Goal: Find contact information: Obtain details needed to contact an individual or organization

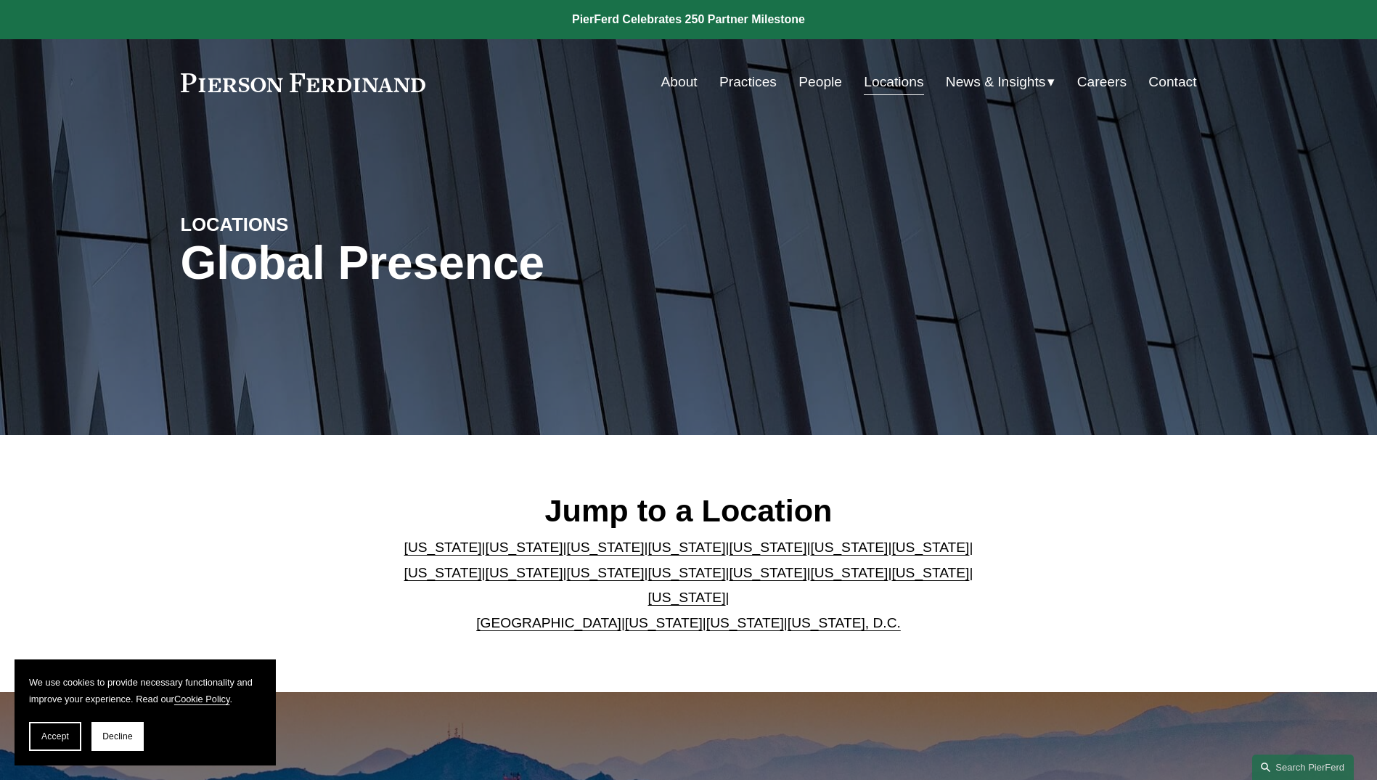
click at [678, 91] on link "About" at bounding box center [680, 82] width 36 height 28
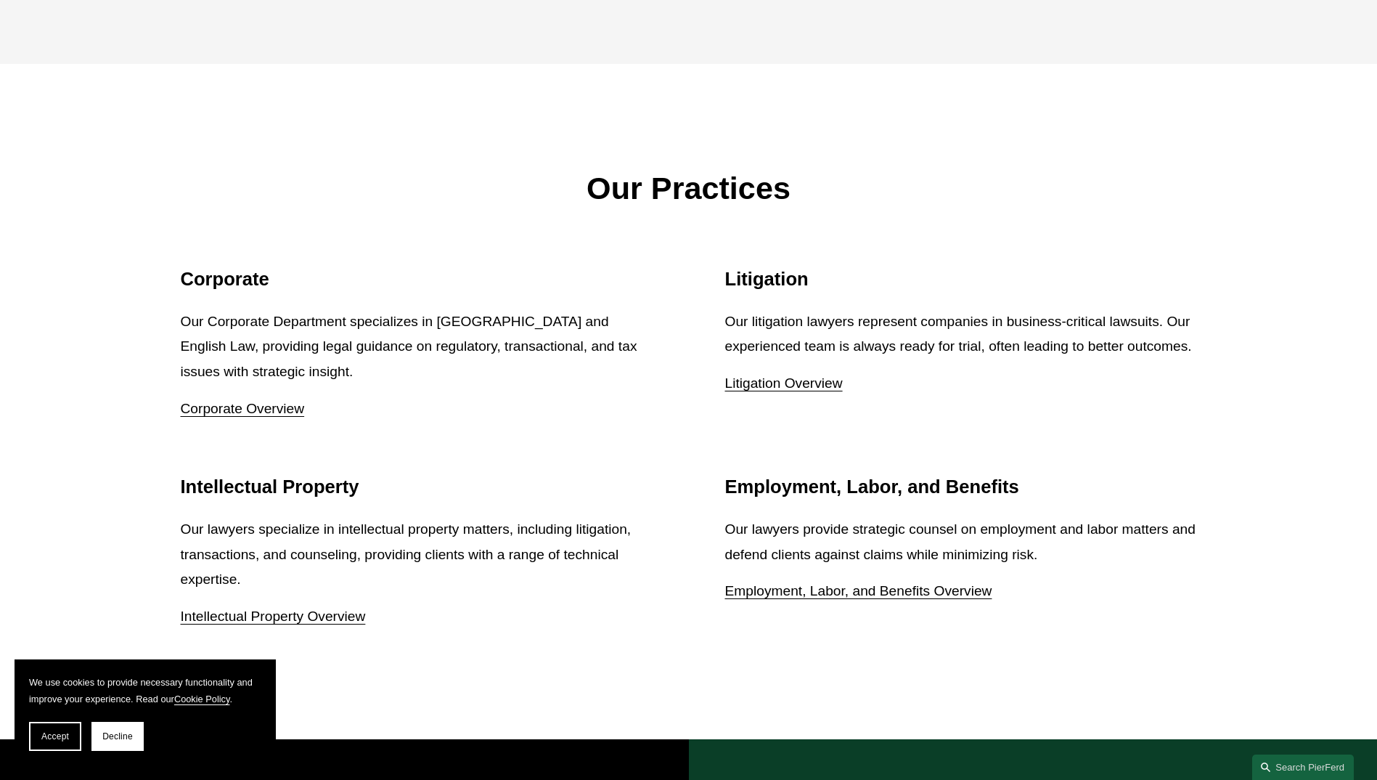
scroll to position [2560, 0]
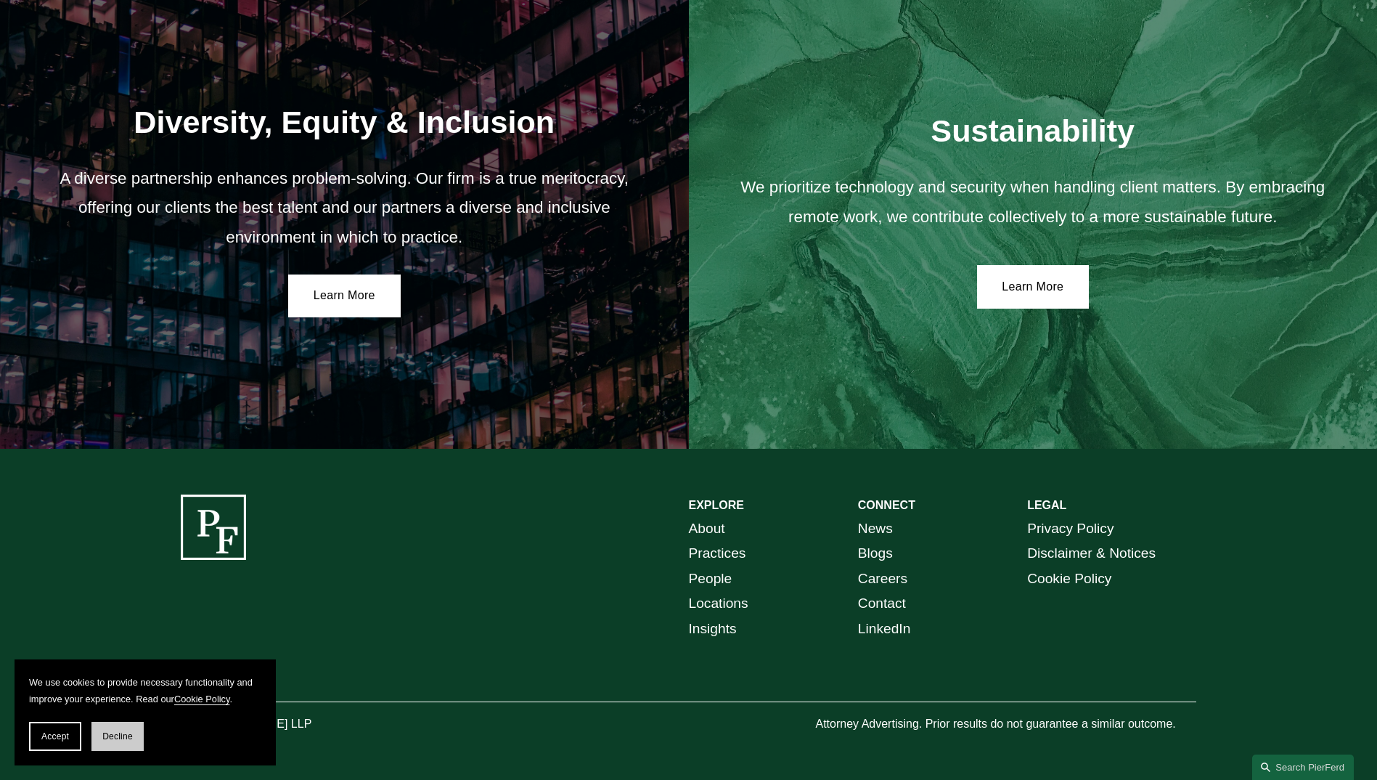
click at [123, 736] on span "Decline" at bounding box center [117, 736] width 30 height 10
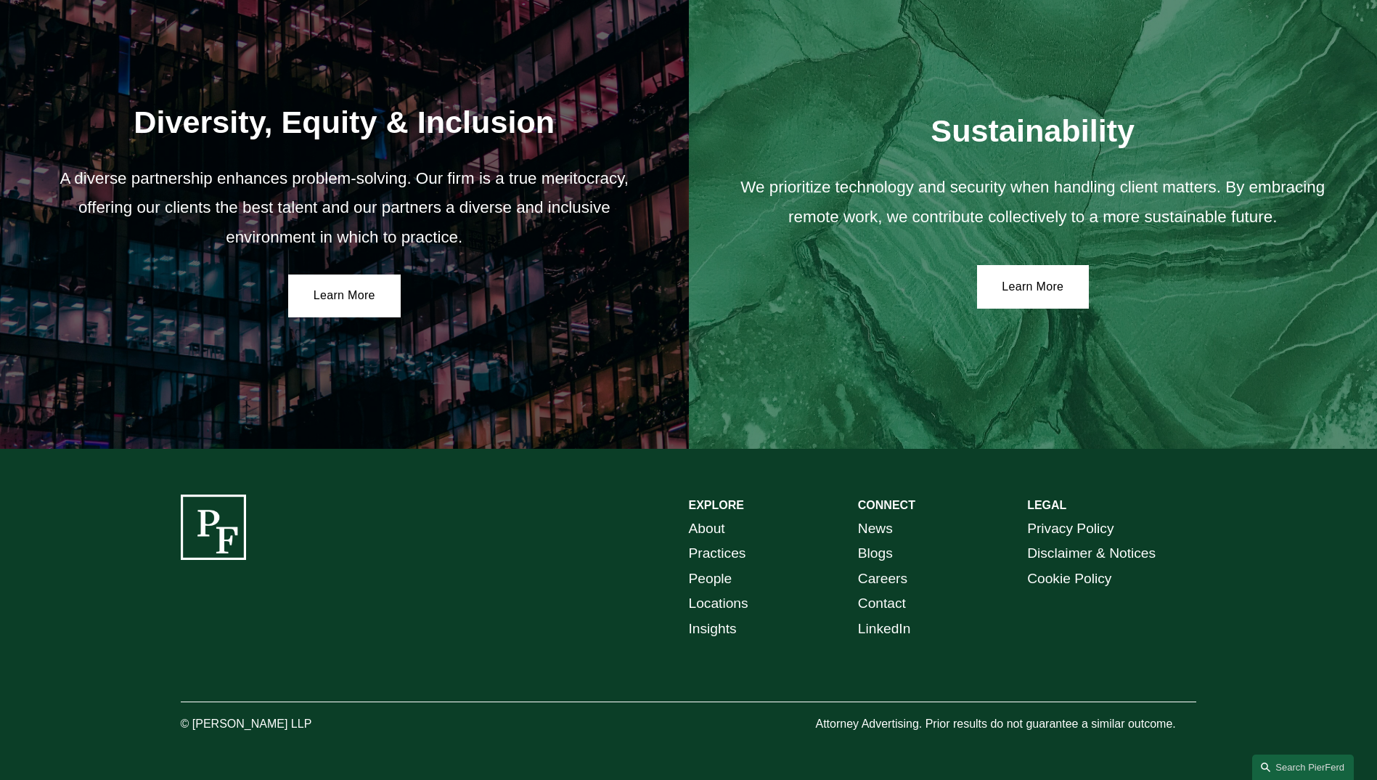
click at [715, 524] on link "About" at bounding box center [707, 528] width 36 height 25
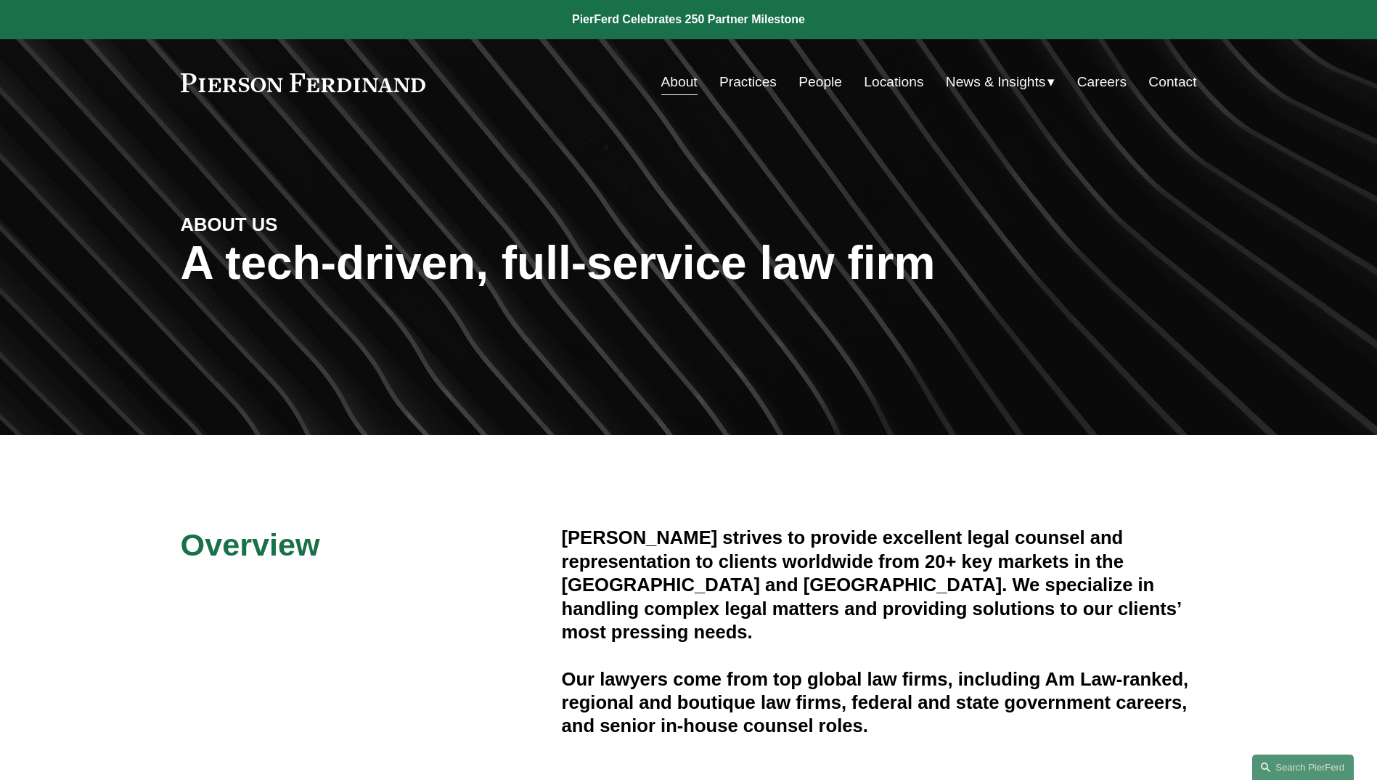
click at [322, 74] on link at bounding box center [303, 82] width 245 height 19
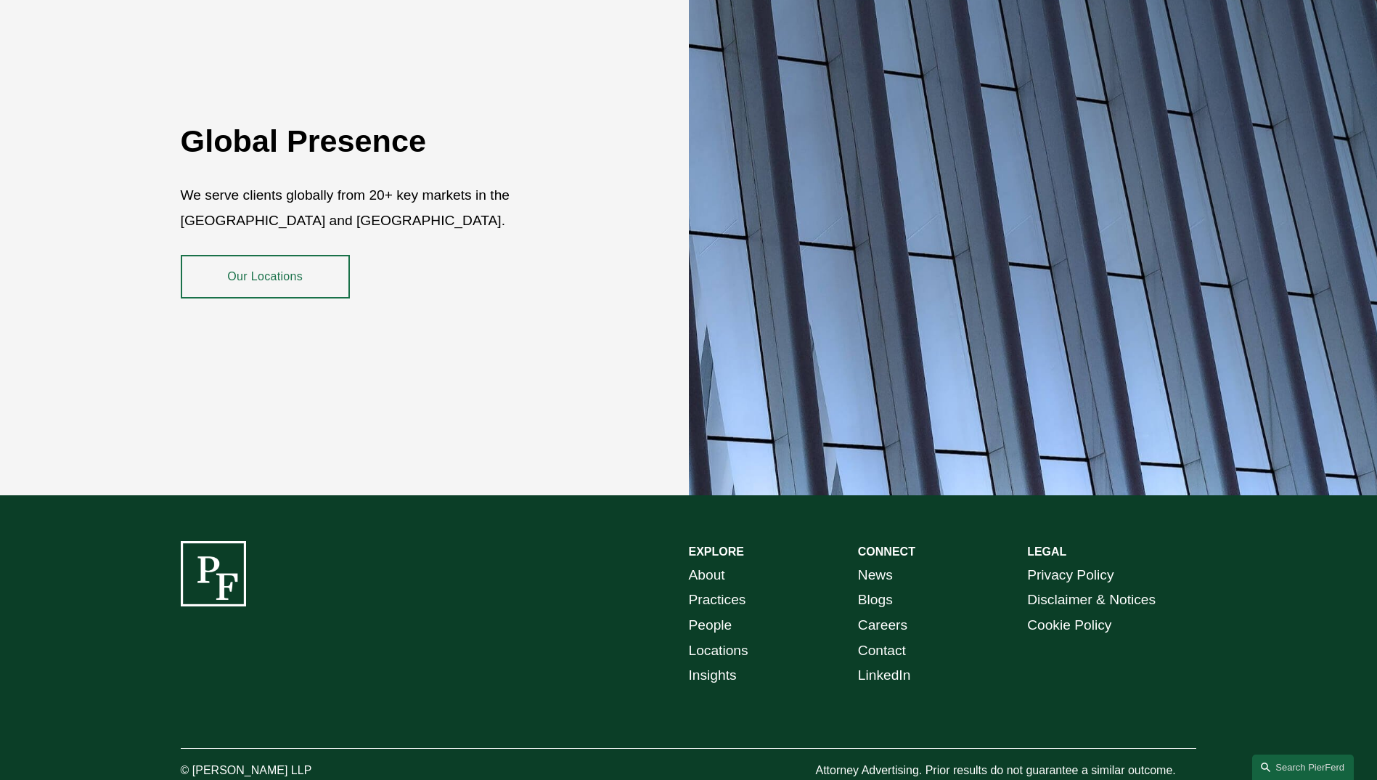
scroll to position [2645, 0]
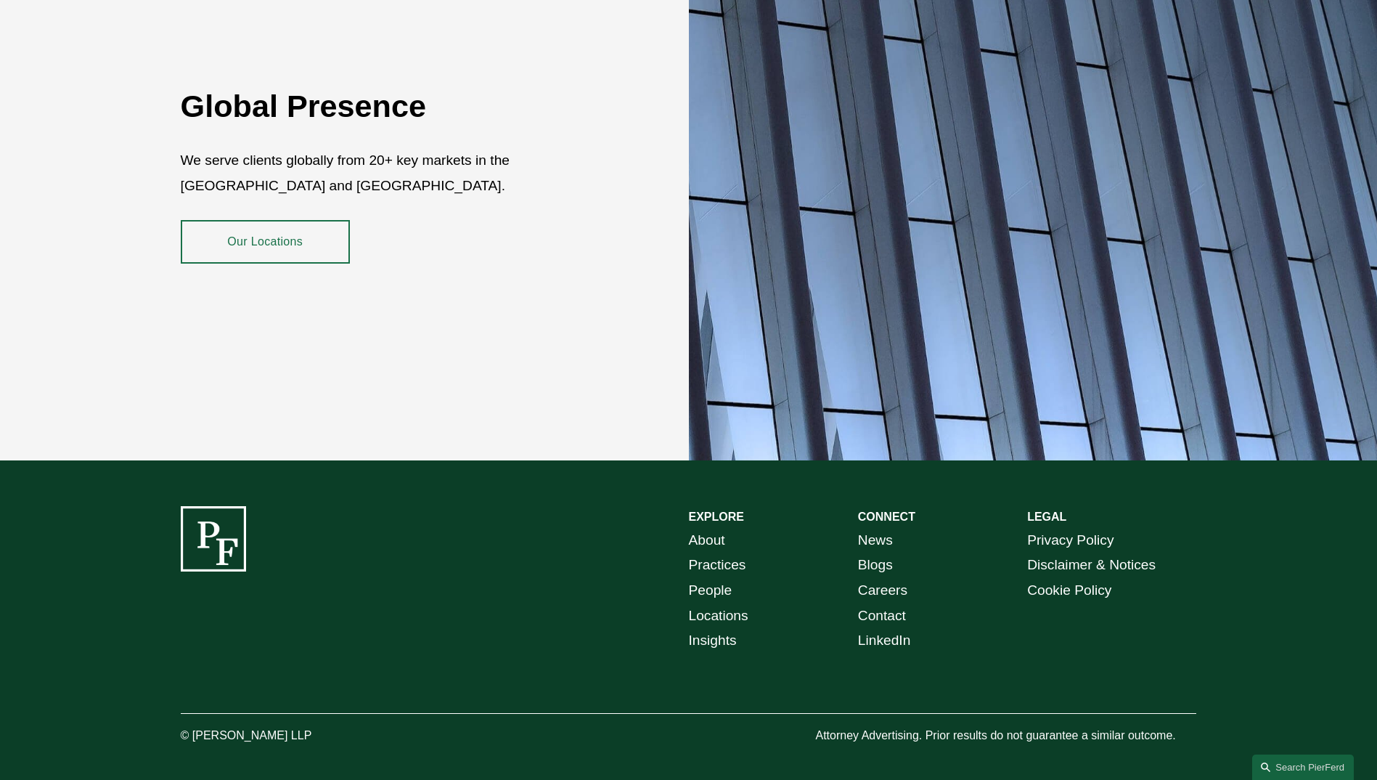
click at [871, 553] on link "Blogs" at bounding box center [875, 565] width 35 height 25
drag, startPoint x: 877, startPoint y: 620, endPoint x: 934, endPoint y: 401, distance: 226.5
click at [934, 401] on div at bounding box center [1033, 175] width 689 height 570
click at [890, 628] on link "LinkedIn" at bounding box center [884, 640] width 53 height 25
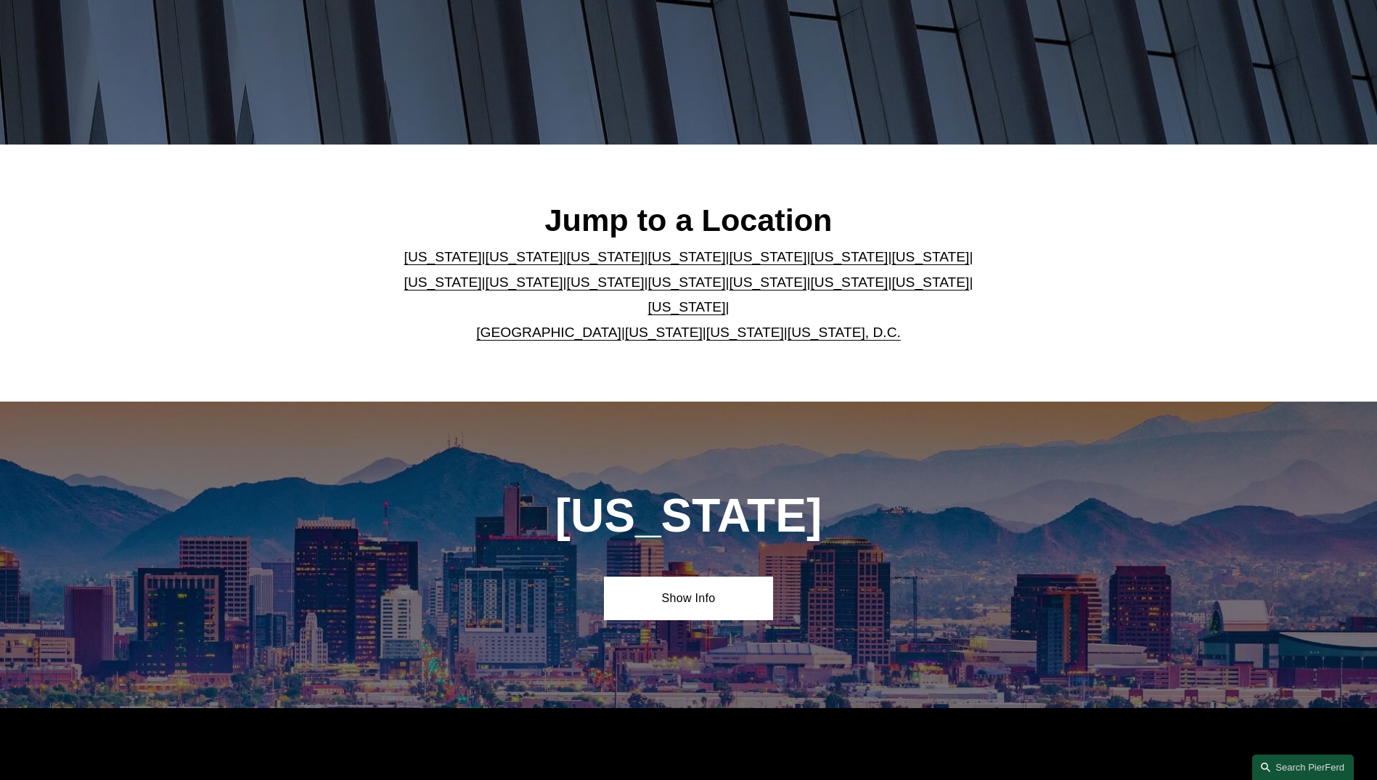
scroll to position [508, 0]
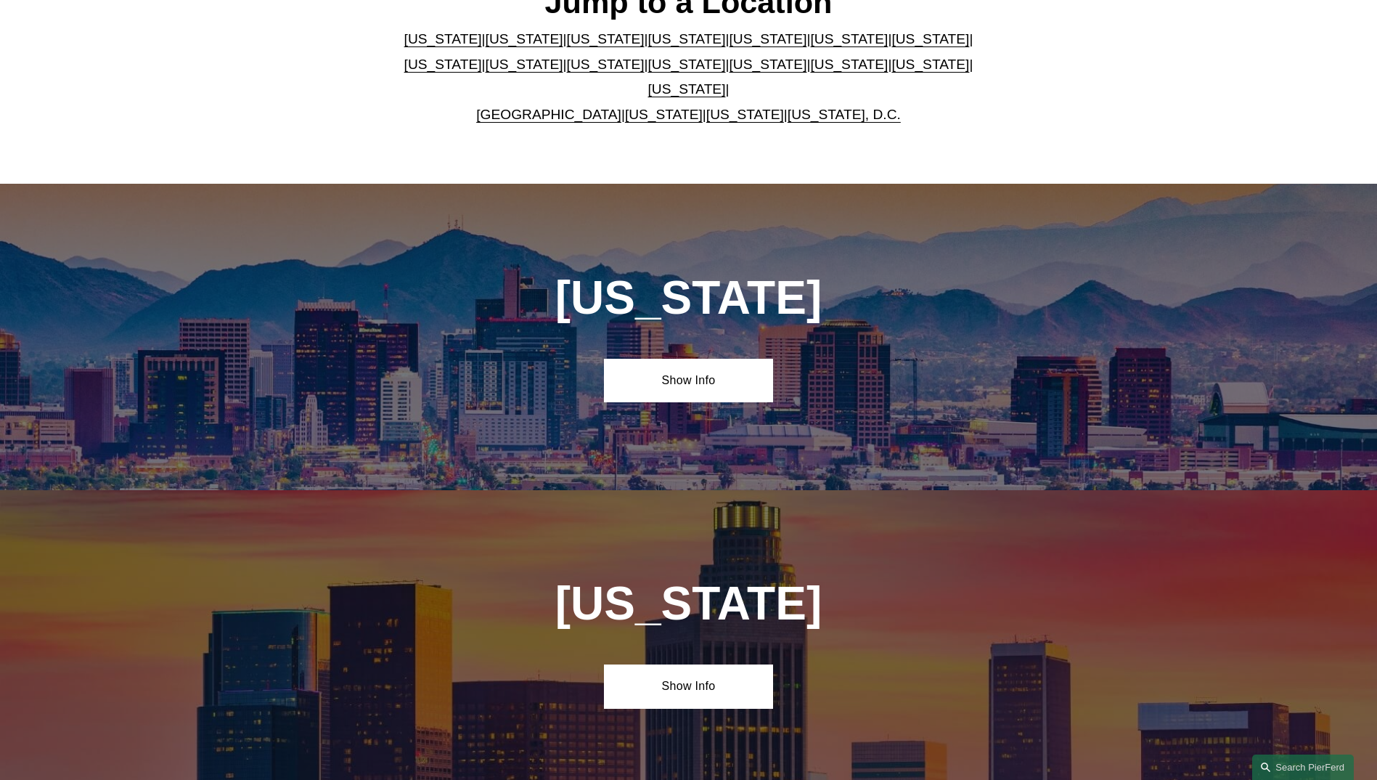
click at [648, 72] on link "New York" at bounding box center [687, 64] width 78 height 15
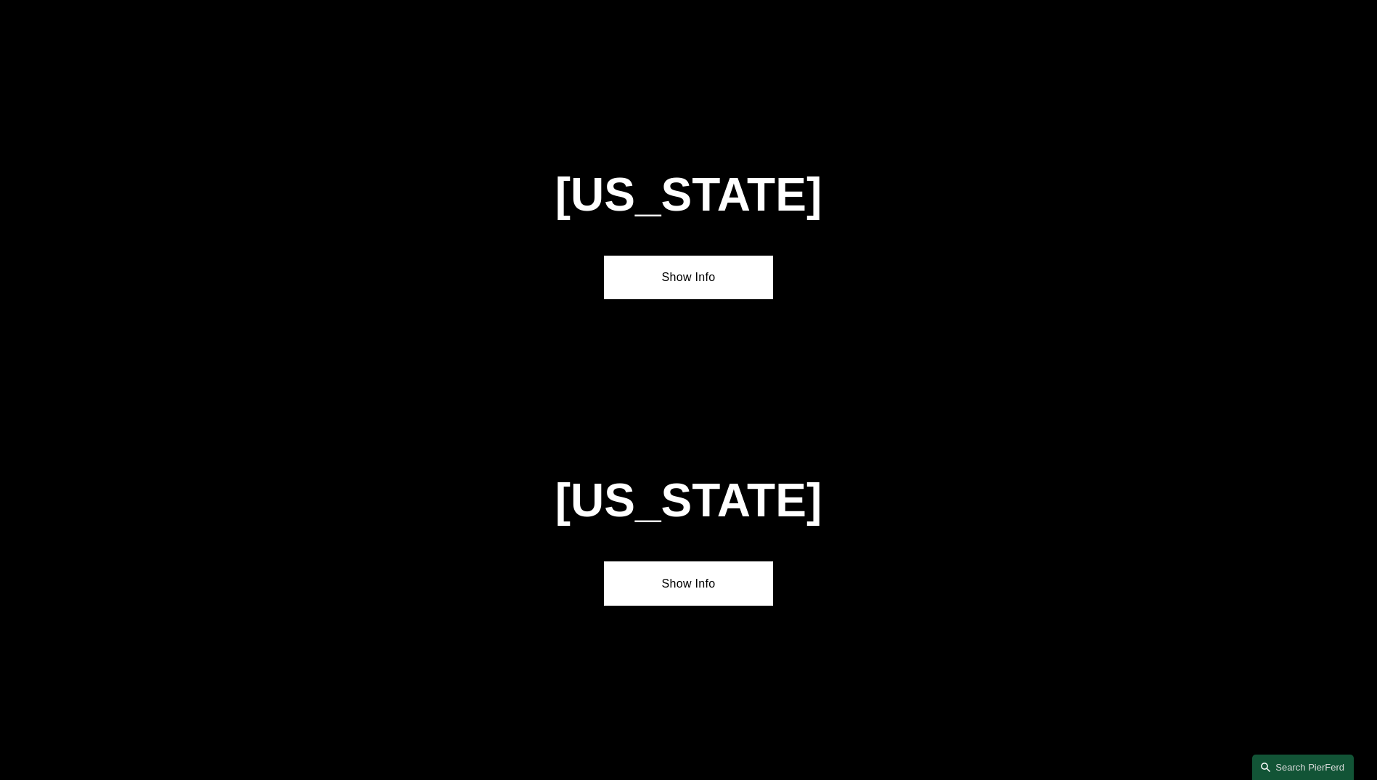
scroll to position [3752, 0]
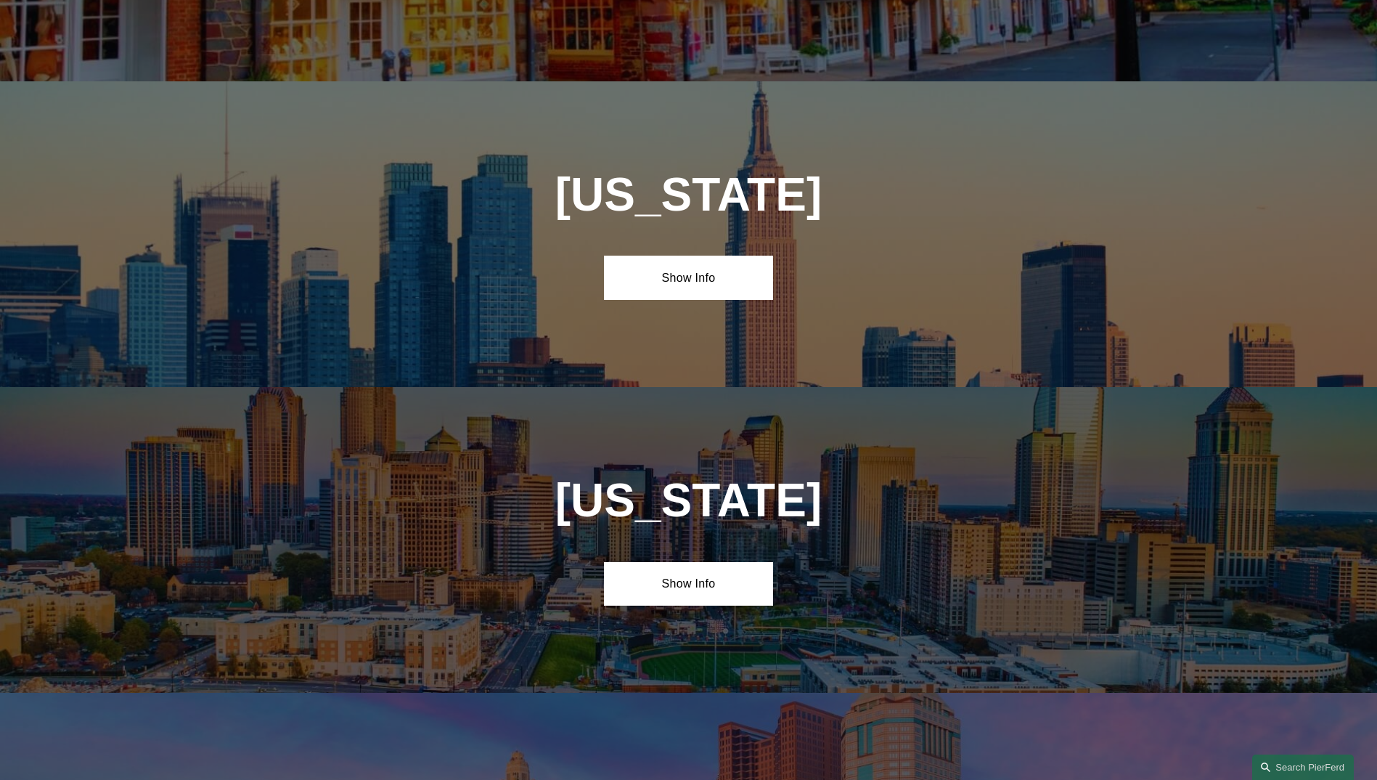
click at [696, 173] on div "New York Show Info" at bounding box center [688, 234] width 1377 height 306
click at [691, 256] on link "Show Info" at bounding box center [688, 278] width 169 height 44
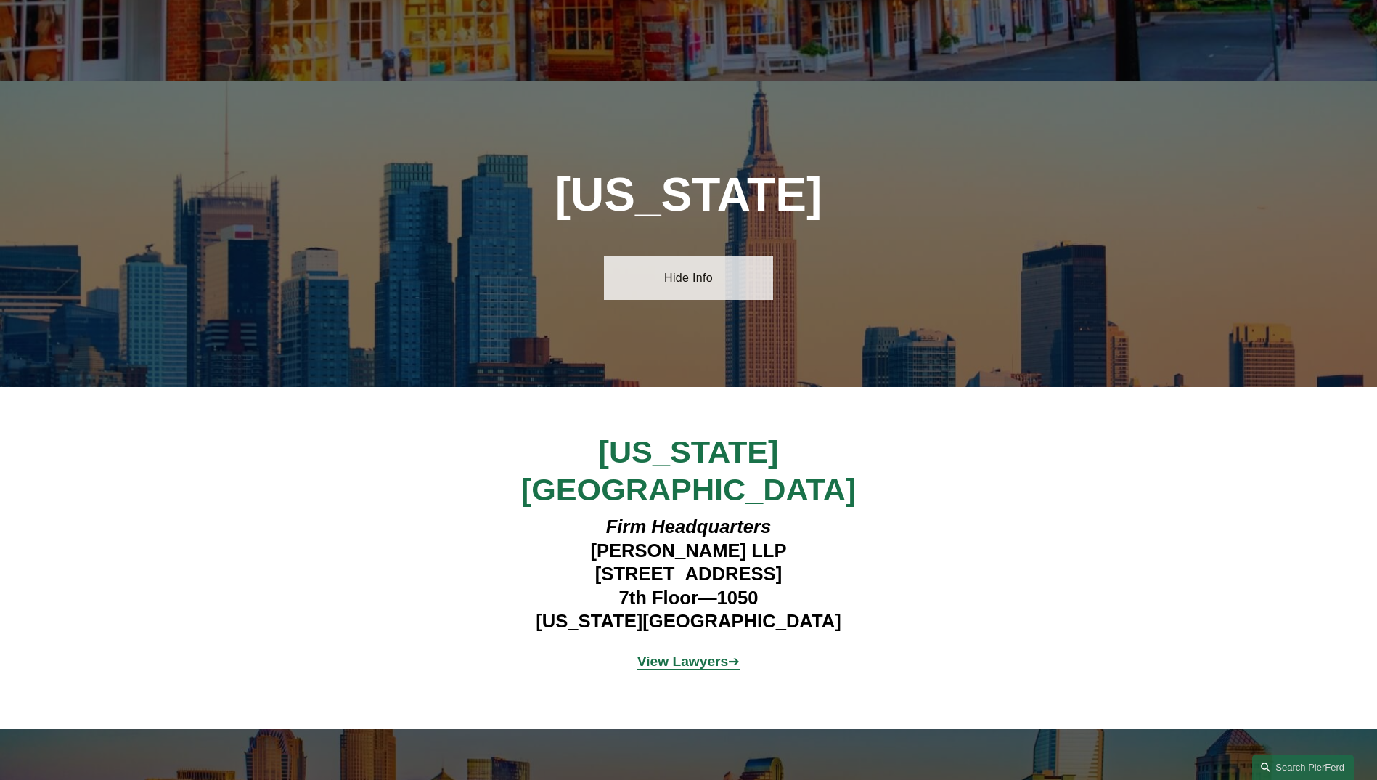
click at [691, 256] on link "Hide Info" at bounding box center [688, 278] width 169 height 44
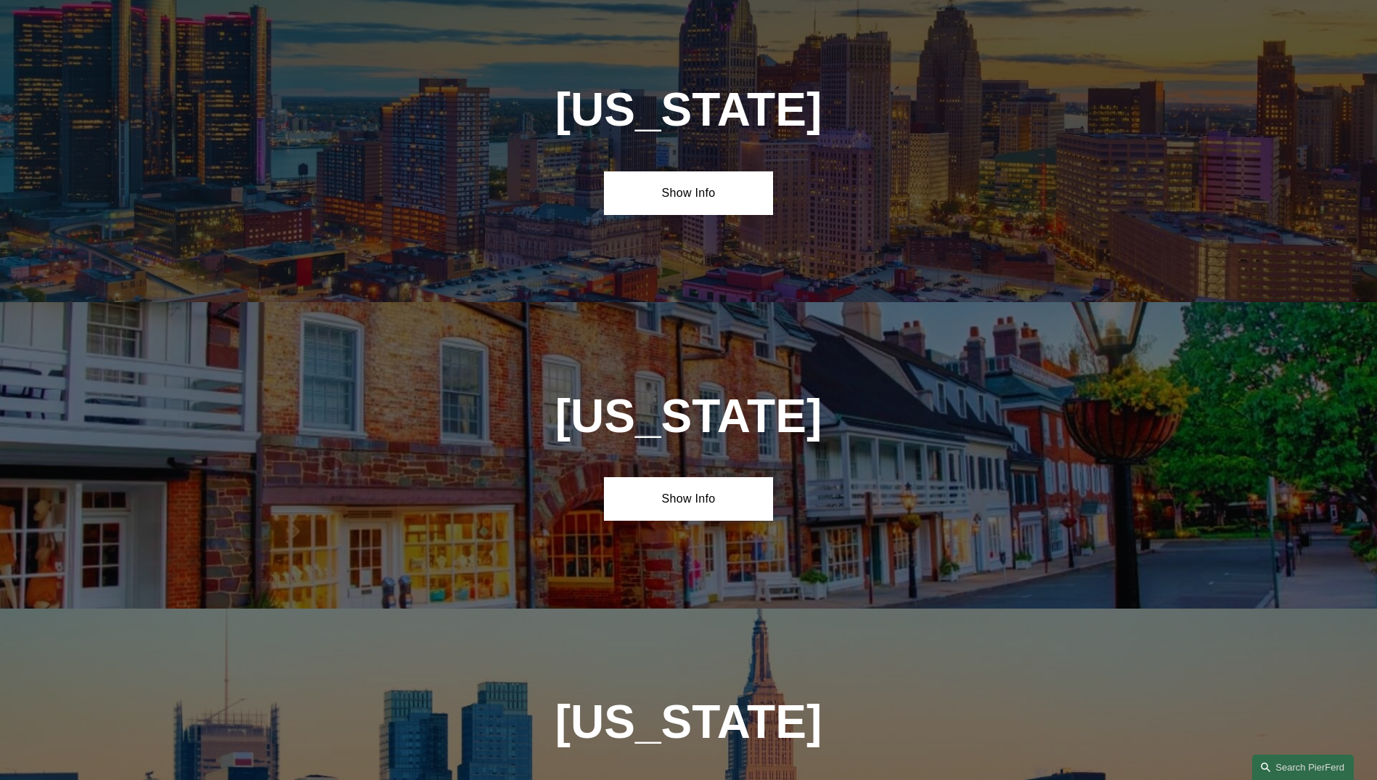
scroll to position [6057, 0]
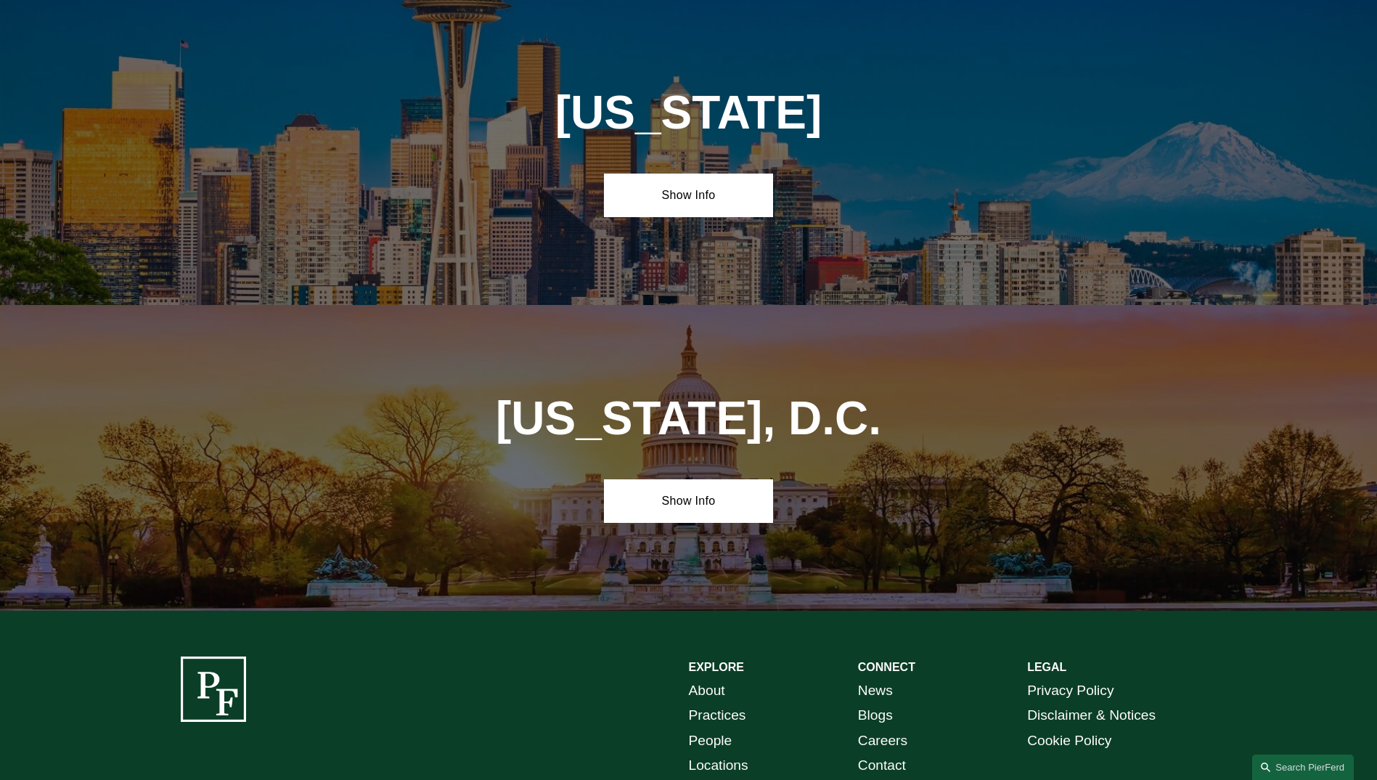
click at [886, 753] on link "Contact" at bounding box center [882, 765] width 48 height 25
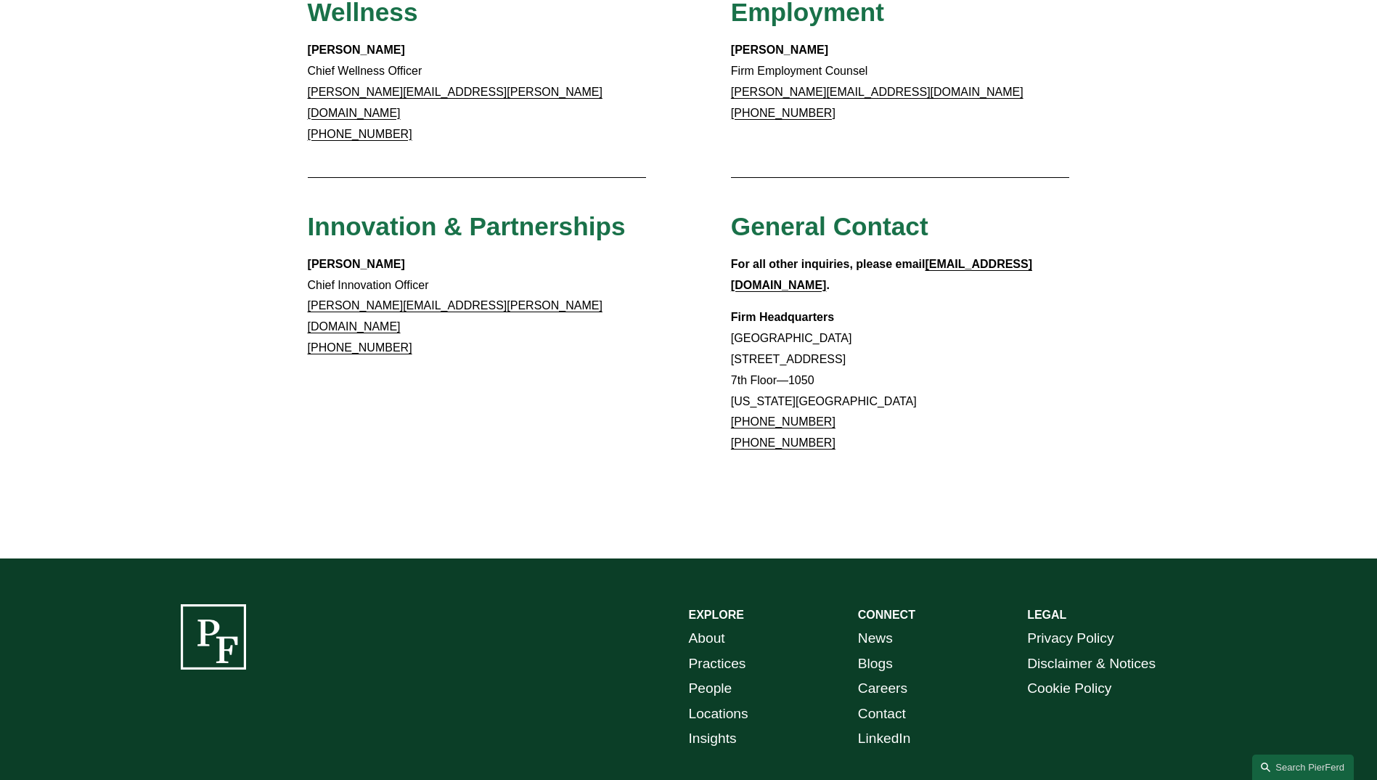
scroll to position [1237, 0]
